Goal: Complete application form

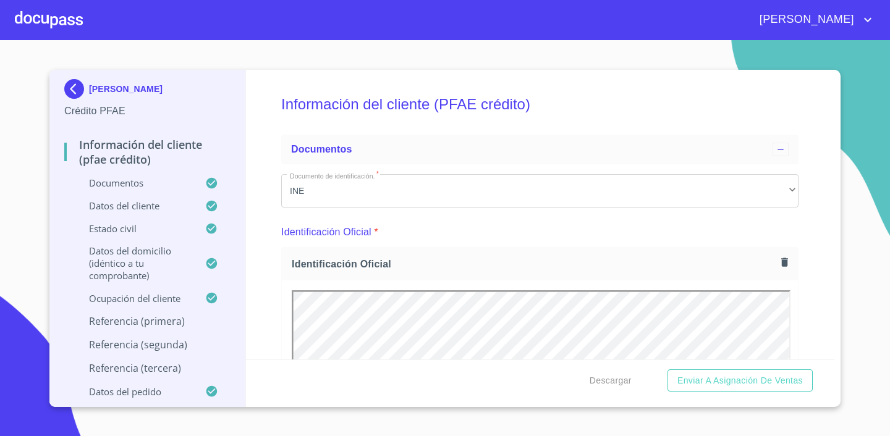
scroll to position [2823, 0]
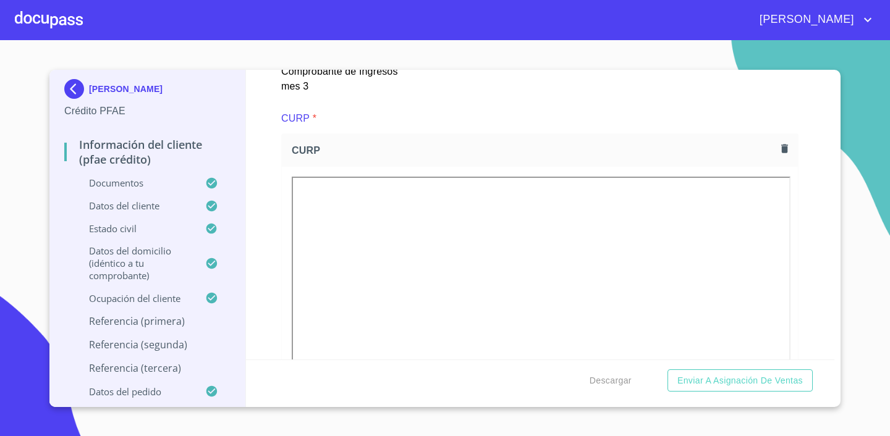
click at [863, 88] on section "NOHEMI BRAVO VILLANUEVA Crédito PFAE Información del cliente (PFAE crédito) Doc…" at bounding box center [445, 238] width 890 height 396
click at [838, 234] on div "NOHEMI BRAVO VILLANUEVA Crédito PFAE Información del cliente (PFAE crédito) Doc…" at bounding box center [444, 239] width 791 height 338
click at [170, 325] on p "Referencia (primera)" at bounding box center [147, 322] width 166 height 14
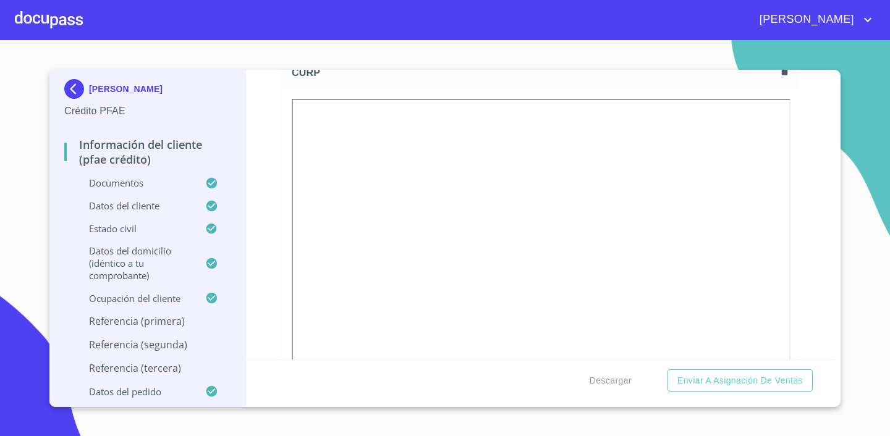
scroll to position [2983, 0]
click at [122, 316] on p "Referencia (primera)" at bounding box center [147, 322] width 166 height 14
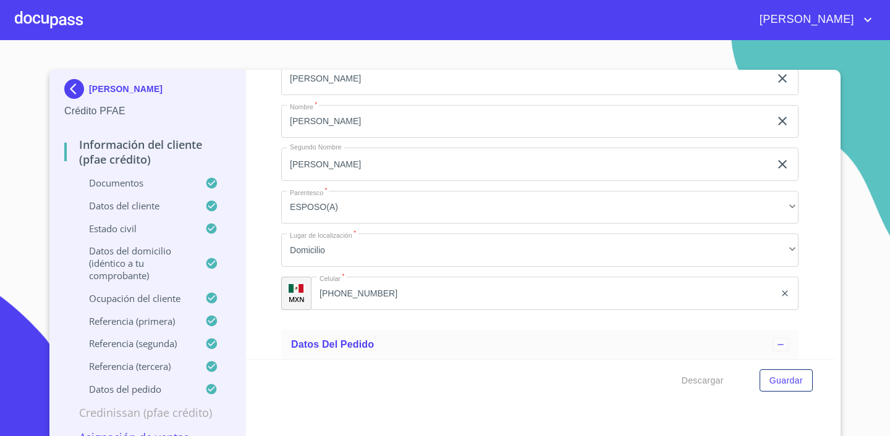
scroll to position [7247, 0]
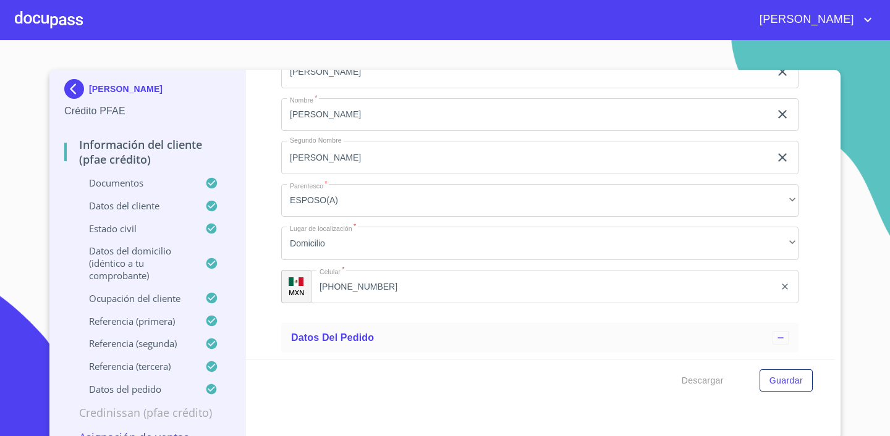
click at [333, 123] on input "[PERSON_NAME]" at bounding box center [525, 114] width 489 height 33
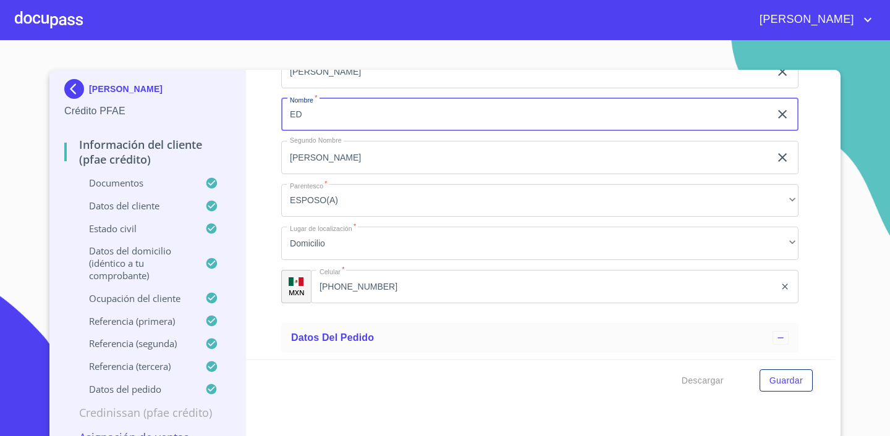
type input "E"
type input "[PERSON_NAME]"
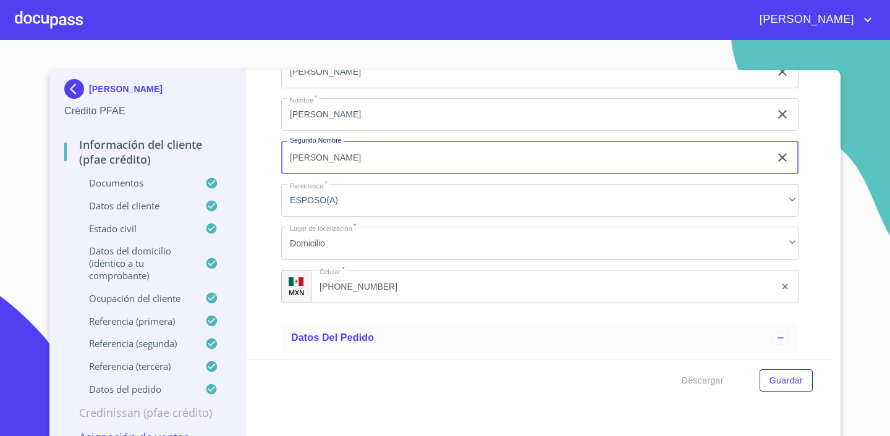
drag, startPoint x: 336, startPoint y: 156, endPoint x: 274, endPoint y: 158, distance: 62.4
click at [274, 158] on div "Información del cliente (PFAE crédito) Documentos Documento de identificación. …" at bounding box center [540, 215] width 589 height 290
type input "DE [DEMOGRAPHIC_DATA]"
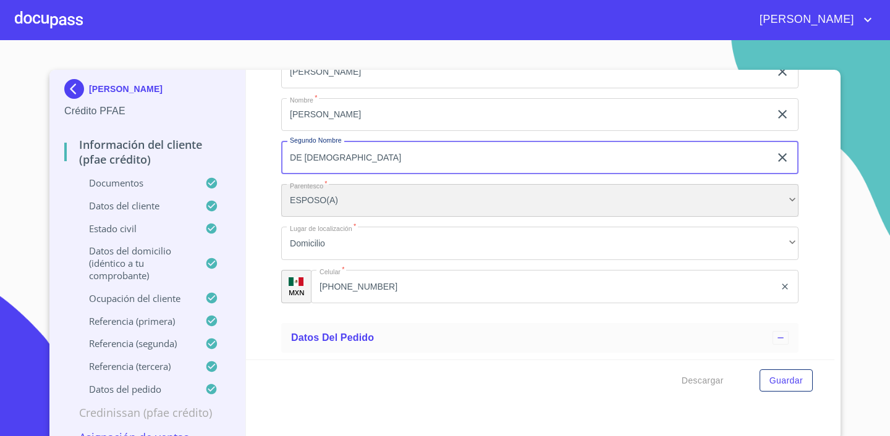
click at [356, 193] on div "ESPOSO(A)" at bounding box center [539, 200] width 517 height 33
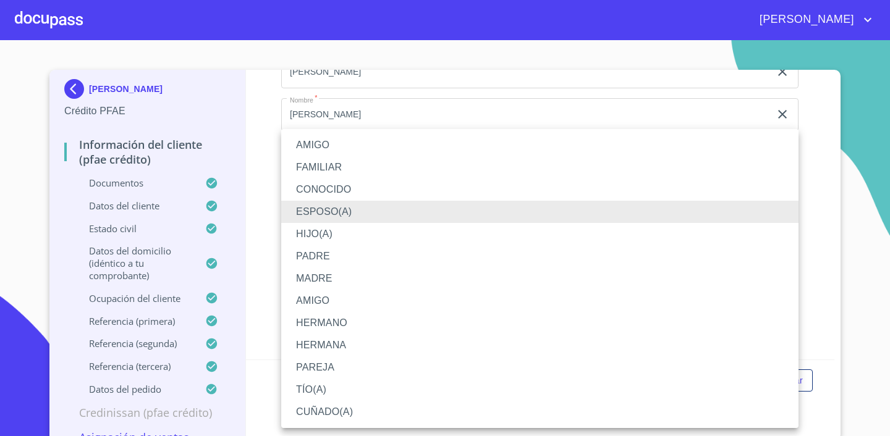
click at [344, 283] on li "MADRE" at bounding box center [539, 279] width 517 height 22
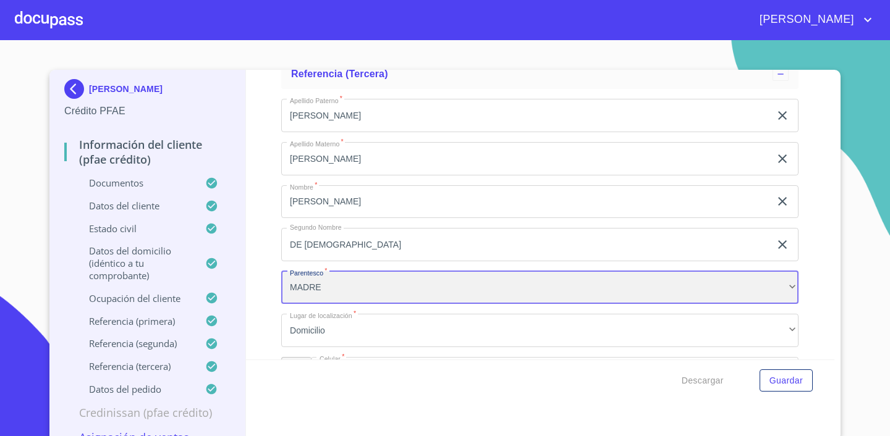
scroll to position [7157, 0]
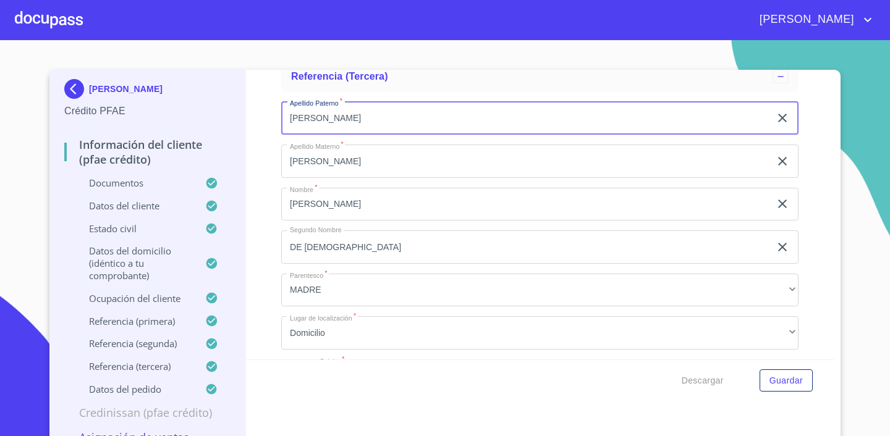
drag, startPoint x: 330, startPoint y: 112, endPoint x: 273, endPoint y: 113, distance: 57.5
click at [273, 113] on div "Información del cliente (PFAE crédito) Documentos Documento de identificación. …" at bounding box center [540, 215] width 589 height 290
type input "[PERSON_NAME]"
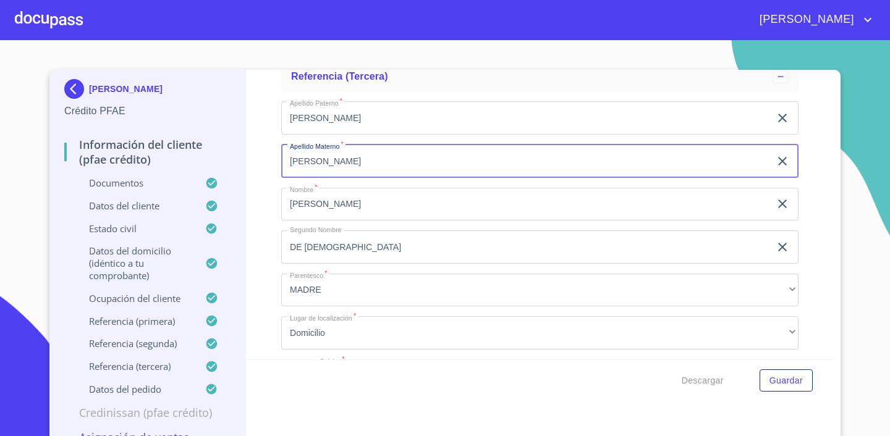
click at [324, 153] on input "[PERSON_NAME]" at bounding box center [525, 161] width 489 height 33
click at [323, 163] on input "[PERSON_NAME]" at bounding box center [525, 161] width 489 height 33
type input "CERDA"
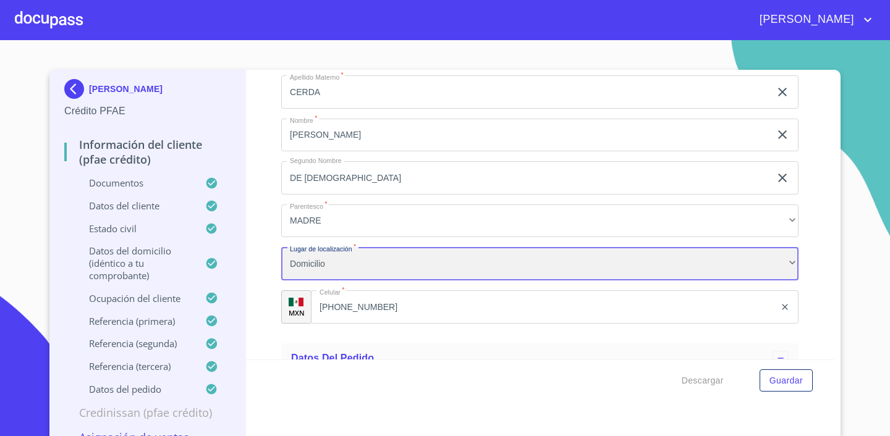
scroll to position [7244, 0]
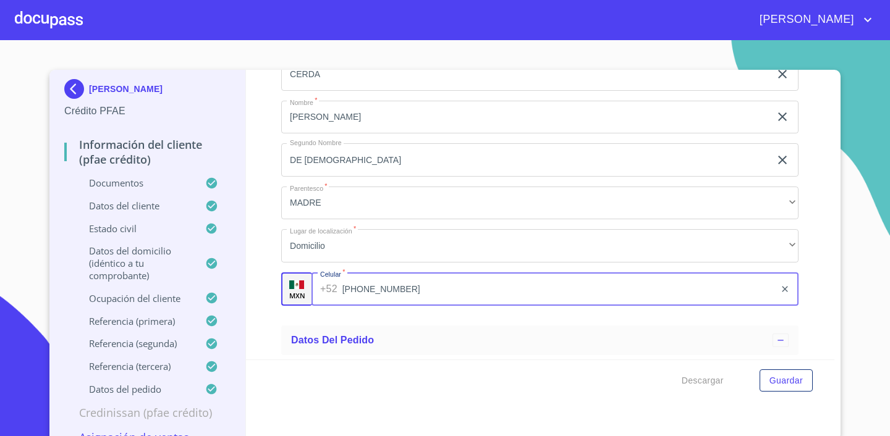
click at [383, 287] on input "[PHONE_NUMBER]" at bounding box center [558, 289] width 433 height 33
type input "3"
type input "[PHONE_NUMBER]"
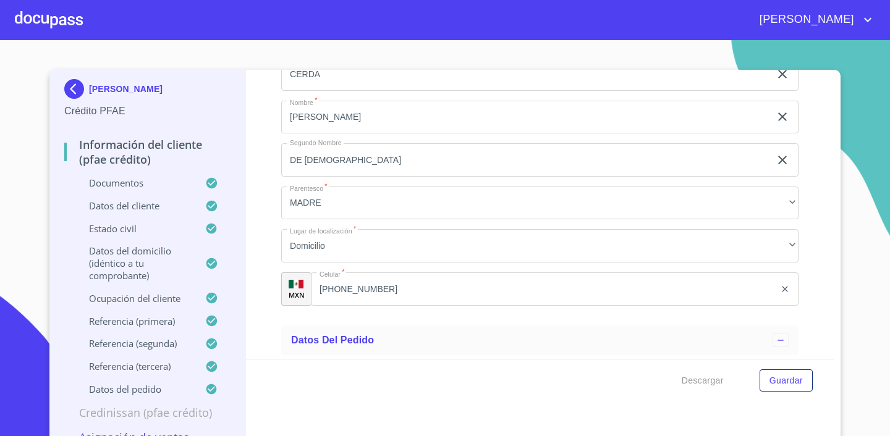
click at [838, 278] on div "[PERSON_NAME] Crédito PFAE Información del cliente (PFAE crédito) Documentos Da…" at bounding box center [444, 255] width 791 height 371
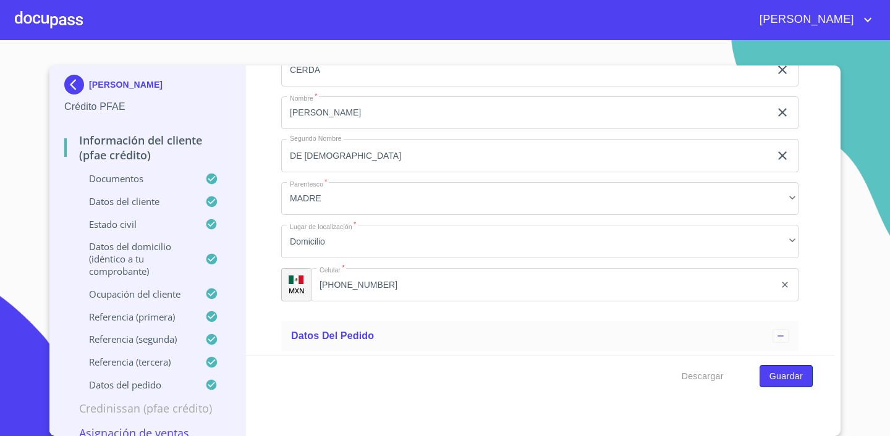
click at [791, 373] on span "Guardar" at bounding box center [786, 376] width 33 height 15
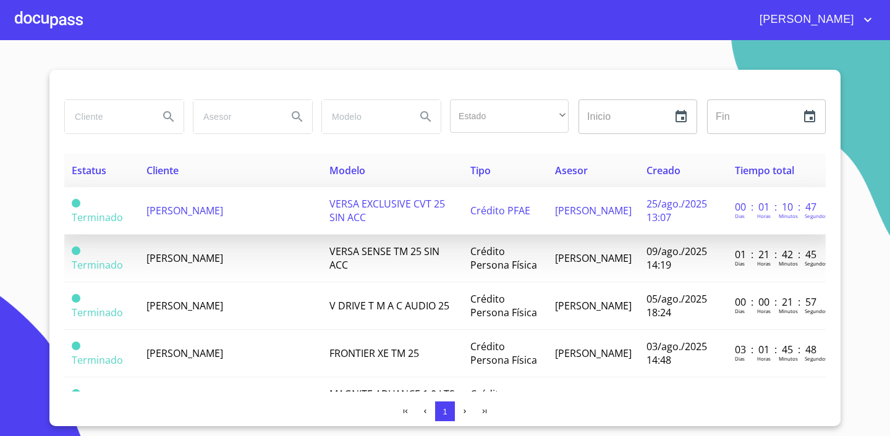
click at [184, 215] on span "[PERSON_NAME]" at bounding box center [185, 211] width 77 height 14
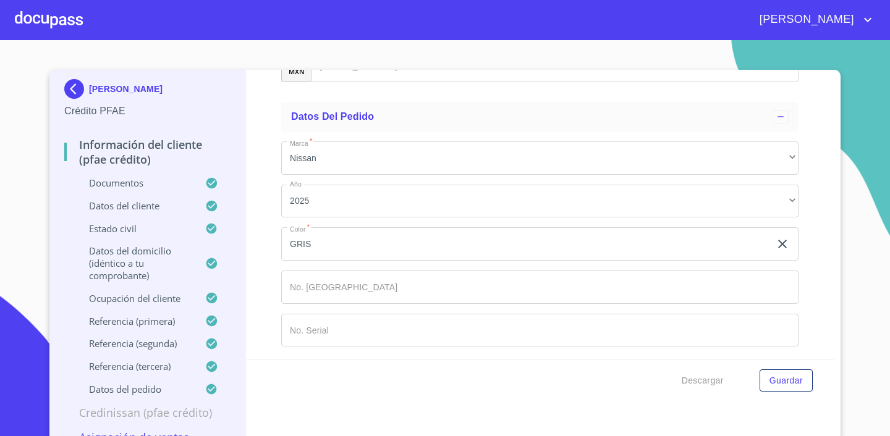
scroll to position [4, 0]
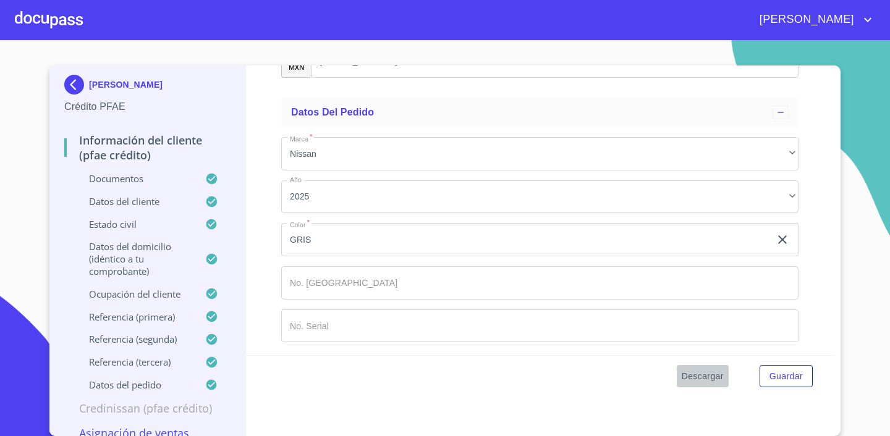
click at [701, 372] on span "Descargar" at bounding box center [703, 376] width 42 height 15
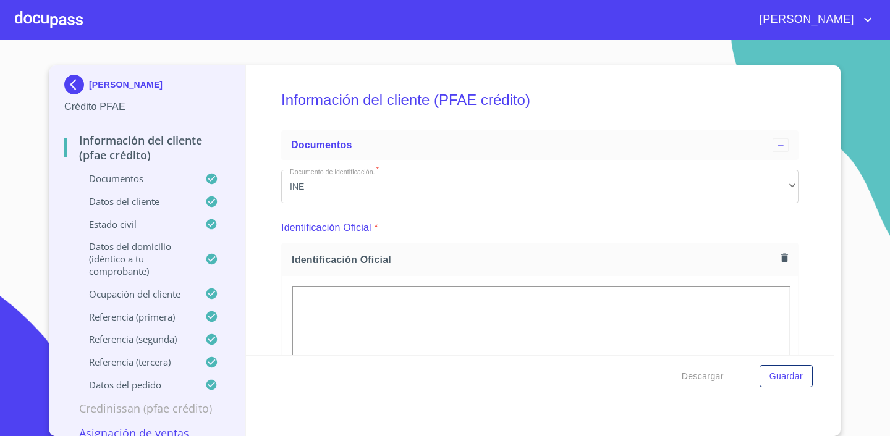
scroll to position [0, 0]
